Goal: Information Seeking & Learning: Learn about a topic

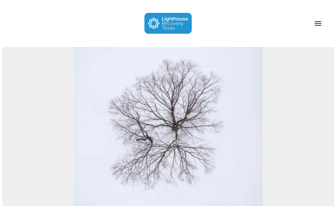
scroll to position [18, 0]
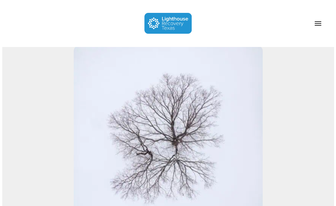
click at [321, 22] on span "Navigation Menu" at bounding box center [318, 23] width 7 height 7
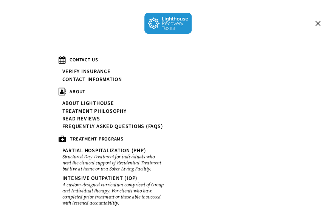
scroll to position [0, 0]
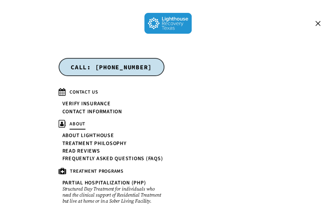
click at [76, 123] on span "ABOUT" at bounding box center [78, 123] width 16 height 7
click at [79, 134] on link "About Lighthouse" at bounding box center [88, 136] width 52 height 6
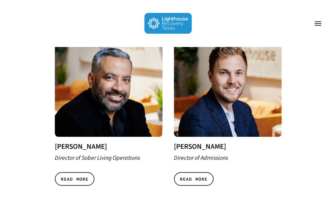
scroll to position [447, 0]
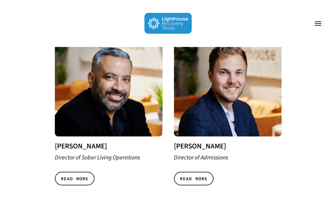
click at [89, 127] on div "[PERSON_NAME] Director of Sober Living Operations READ MORE" at bounding box center [109, 108] width 108 height 160
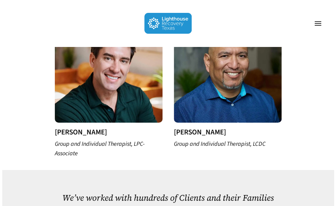
scroll to position [797, 0]
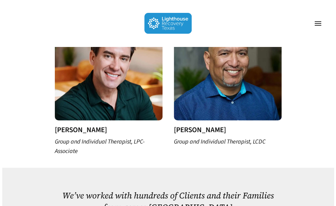
click at [180, 126] on h3 "[PERSON_NAME]" at bounding box center [228, 130] width 108 height 8
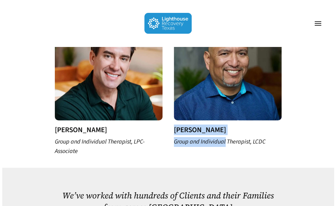
drag, startPoint x: 180, startPoint y: 120, endPoint x: 201, endPoint y: 126, distance: 21.6
click at [201, 126] on div "[PERSON_NAME] Group and Individual Therapist, LCDC" at bounding box center [228, 79] width 108 height 134
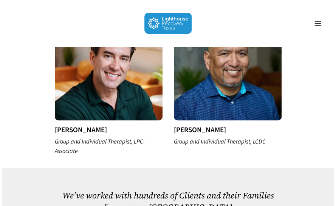
click at [65, 126] on h3 "[PERSON_NAME]" at bounding box center [109, 130] width 108 height 8
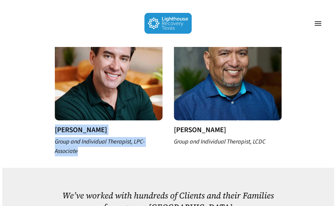
drag, startPoint x: 65, startPoint y: 121, endPoint x: 95, endPoint y: 142, distance: 36.6
click at [95, 142] on div "Samuel Below Group and Individual Therapist, LPC-Associate" at bounding box center [109, 84] width 108 height 144
copy div "Samuel Below Group and Individual Therapist, LPC-Associate"
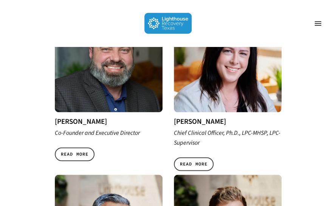
scroll to position [302, 0]
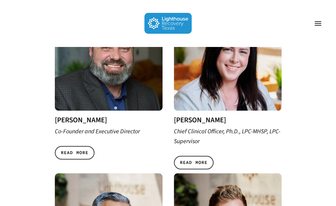
click at [120, 74] on img at bounding box center [109, 57] width 108 height 108
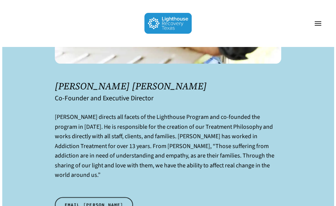
scroll to position [211, 0]
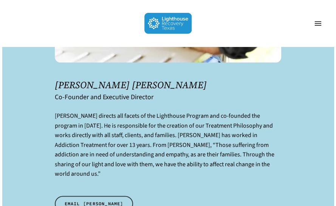
click at [100, 84] on h1 "[PERSON_NAME] [PERSON_NAME]" at bounding box center [168, 84] width 227 height 11
drag, startPoint x: 100, startPoint y: 84, endPoint x: 131, endPoint y: 83, distance: 31.1
click at [131, 83] on h1 "[PERSON_NAME] [PERSON_NAME]" at bounding box center [168, 84] width 227 height 11
copy h1 "[PERSON_NAME]"
click at [61, 117] on p "[PERSON_NAME] directs all facets of the Lighthouse Program and co-founded the p…" at bounding box center [168, 149] width 227 height 77
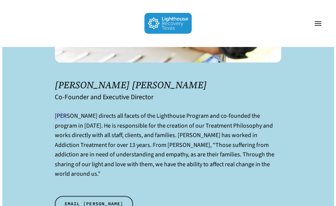
click at [61, 117] on p "[PERSON_NAME] directs all facets of the Lighthouse Program and co-founded the p…" at bounding box center [168, 149] width 227 height 77
click at [104, 83] on h1 "[PERSON_NAME] [PERSON_NAME]" at bounding box center [168, 84] width 227 height 11
copy h1 "[PERSON_NAME]"
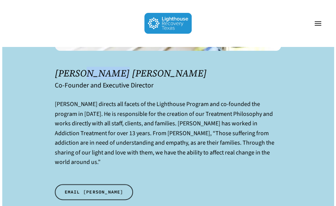
scroll to position [226, 0]
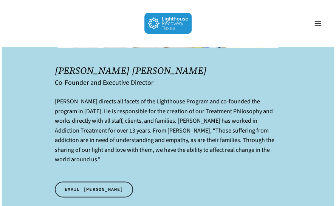
click at [59, 99] on p "[PERSON_NAME] directs all facets of the Lighthouse Program and co-founded the p…" at bounding box center [168, 135] width 227 height 77
copy p "[PERSON_NAME]"
